Goal: Information Seeking & Learning: Learn about a topic

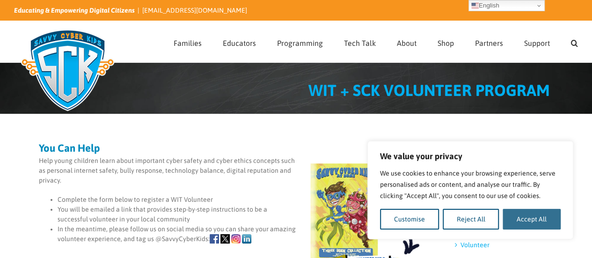
click at [521, 218] on button "Accept All" at bounding box center [532, 219] width 58 height 21
checkbox input "true"
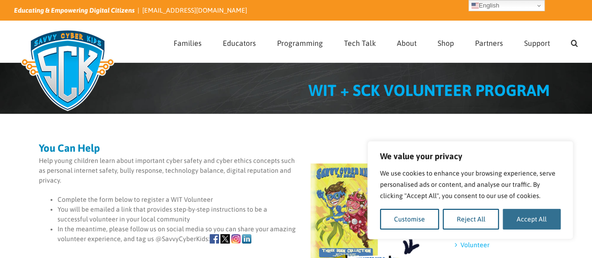
checkbox input "true"
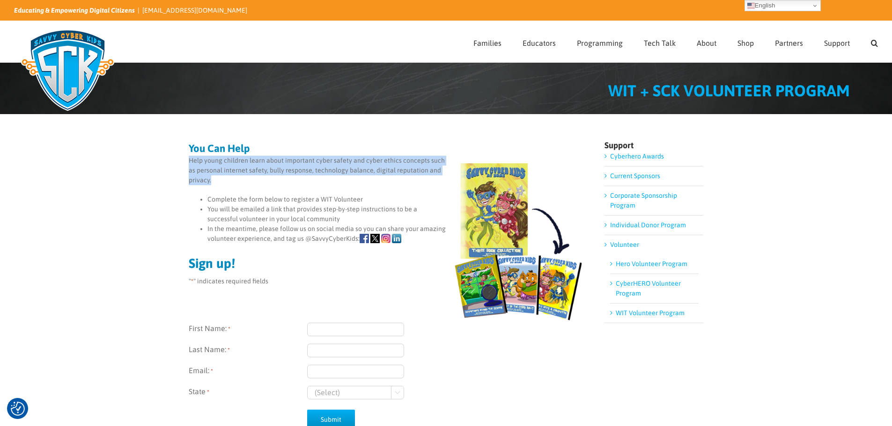
drag, startPoint x: 189, startPoint y: 161, endPoint x: 210, endPoint y: 180, distance: 28.5
click at [210, 180] on p "Help young children learn about important cyber safety and cyber ethics concept…" at bounding box center [387, 170] width 396 height 29
copy p "Help young children learn about important cyber safety and cyber ethics concept…"
